Goal: Navigation & Orientation: Find specific page/section

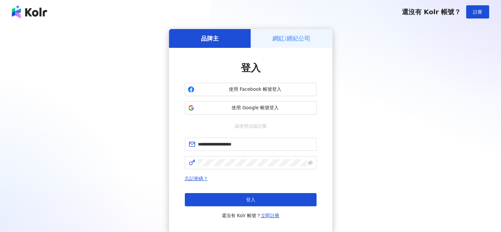
click at [236, 195] on button "登入" at bounding box center [251, 199] width 132 height 13
type input "**********"
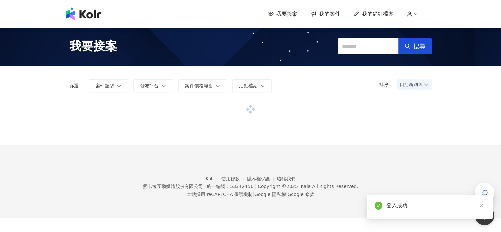
click at [324, 14] on span "我的案件" at bounding box center [329, 13] width 21 height 7
